Goal: Task Accomplishment & Management: Manage account settings

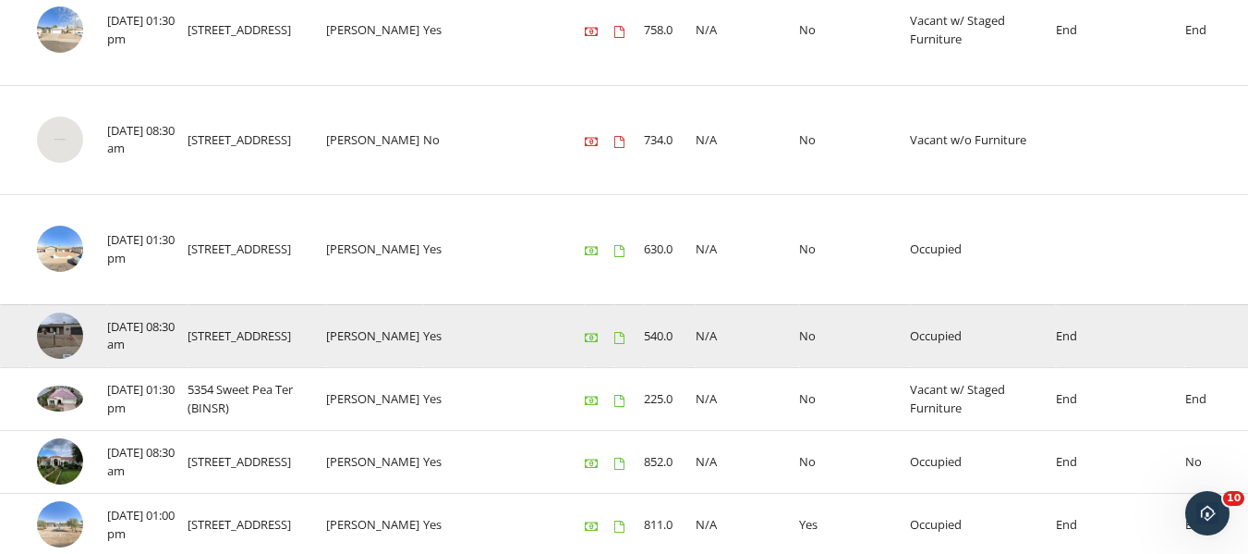
click at [64, 337] on img at bounding box center [60, 335] width 46 height 46
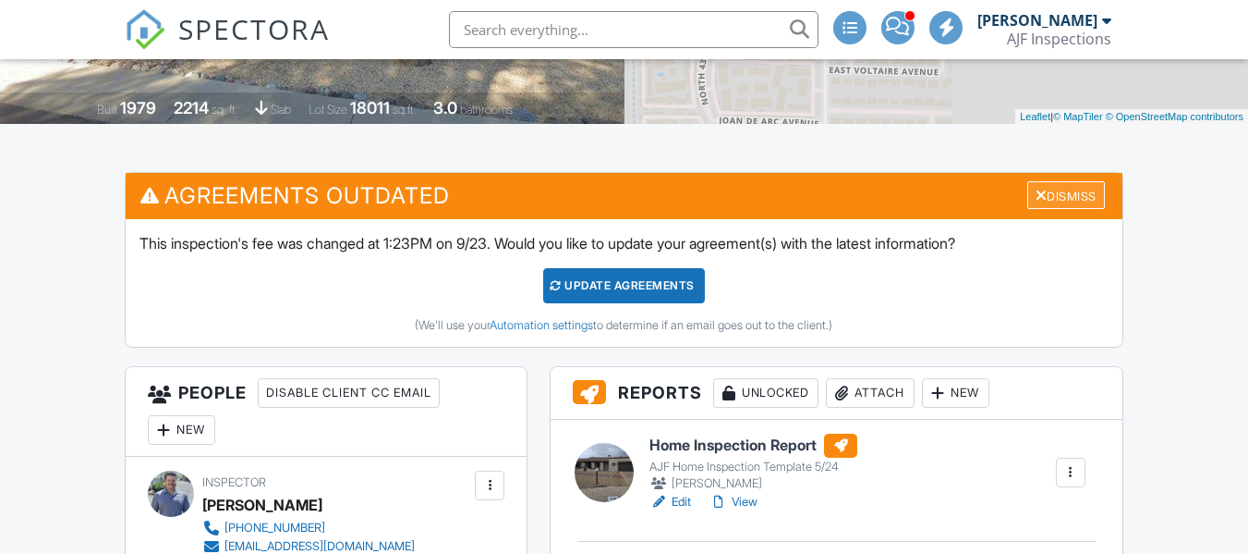
click at [1044, 194] on div "Dismiss" at bounding box center [1067, 195] width 78 height 29
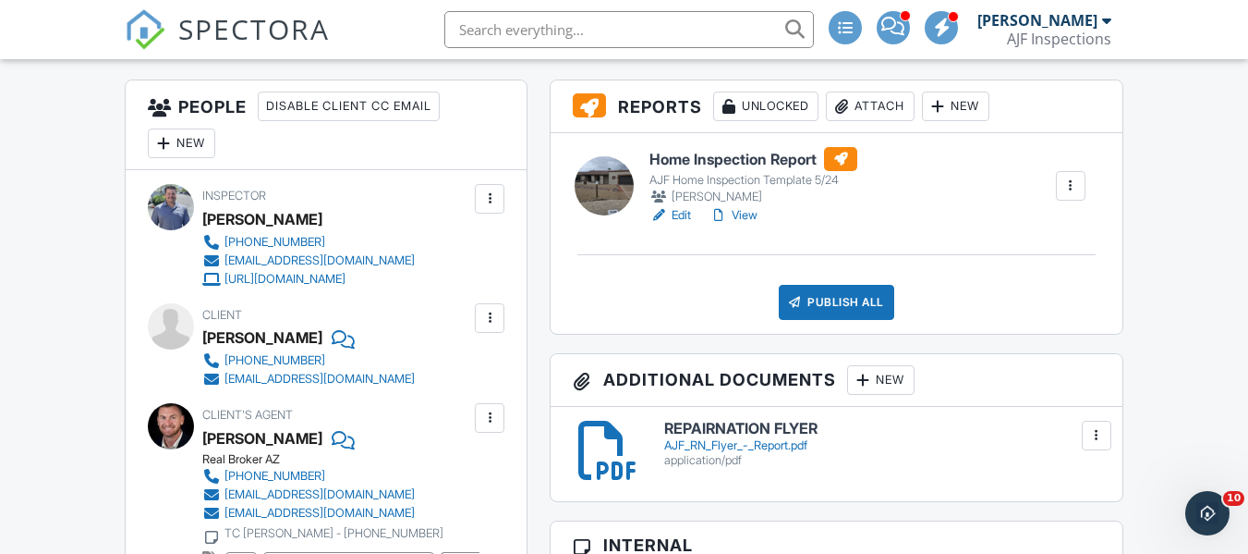
scroll to position [370, 0]
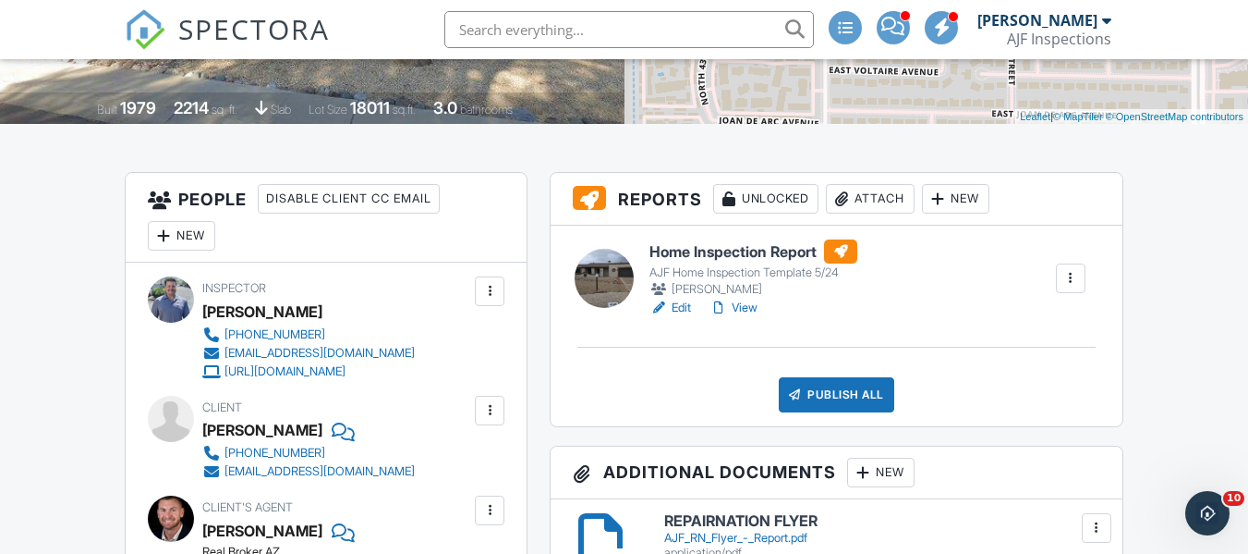
click at [753, 303] on link "View" at bounding box center [734, 307] width 48 height 18
